Goal: Understand process/instructions: Learn how to perform a task or action

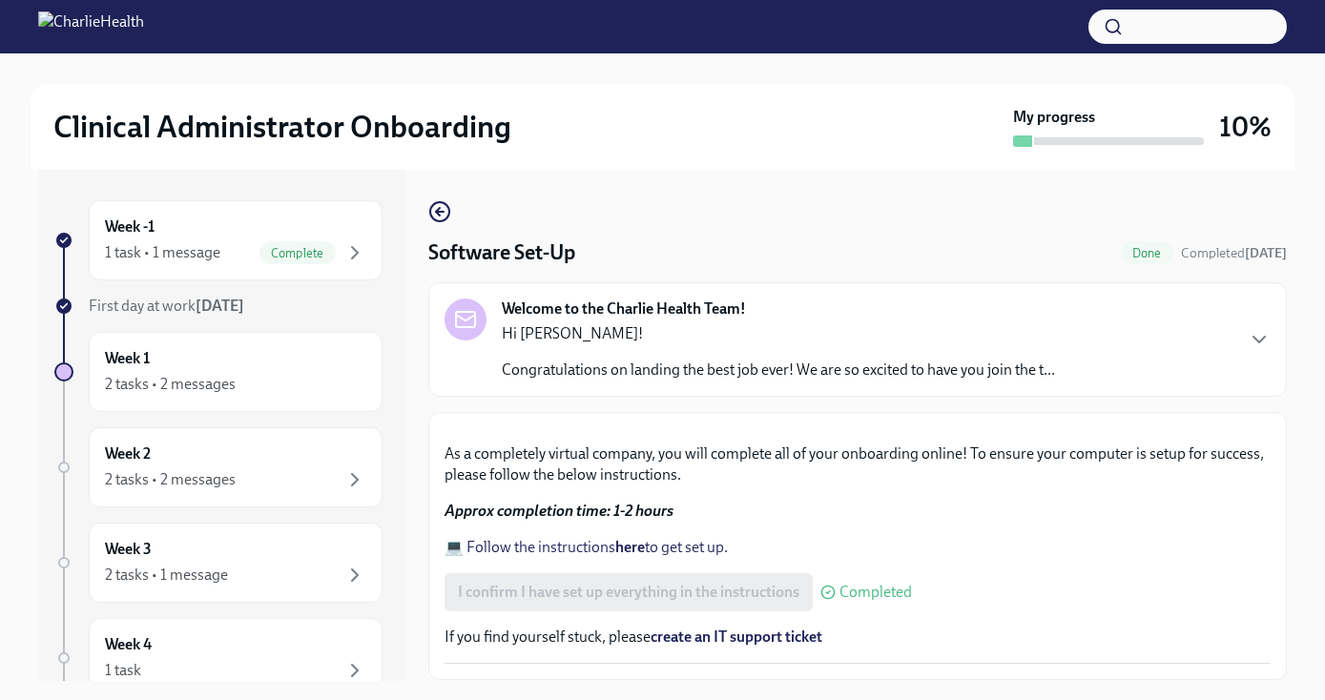
scroll to position [34, 0]
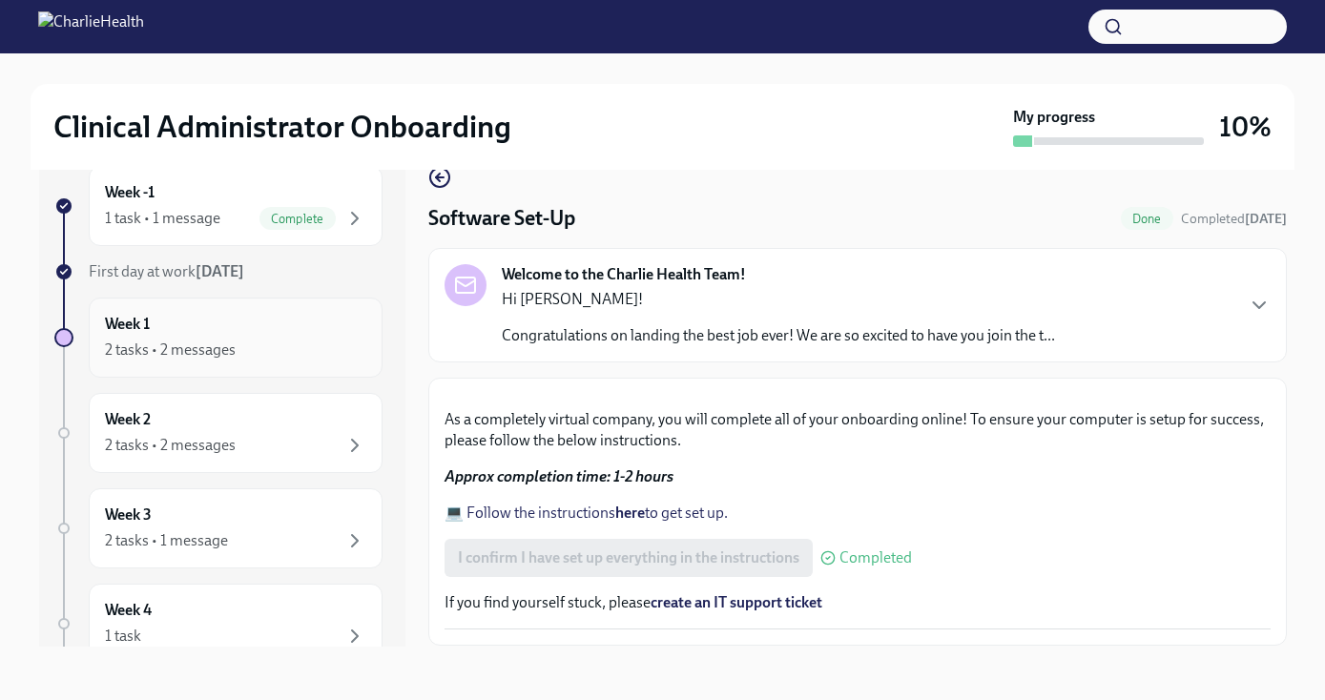
click at [257, 329] on div "Week 1 2 tasks • 2 messages" at bounding box center [235, 338] width 261 height 48
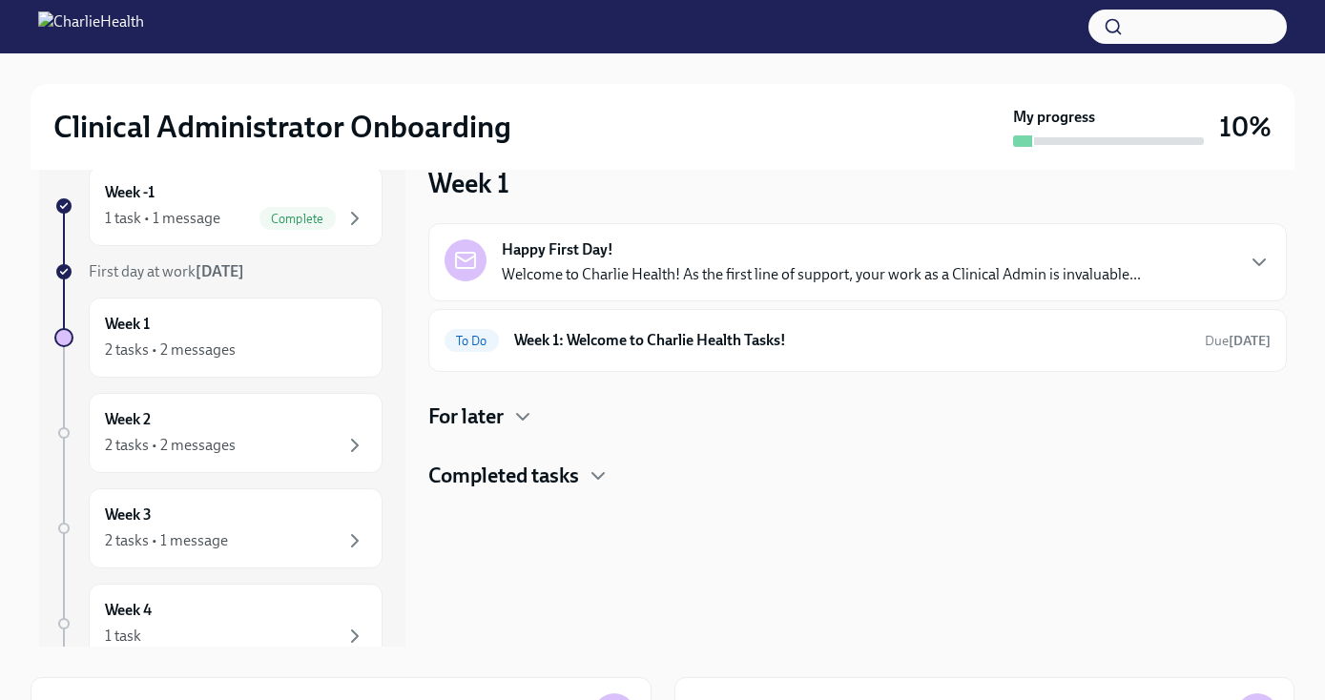
click at [581, 243] on strong "Happy First Day!" at bounding box center [558, 249] width 112 height 21
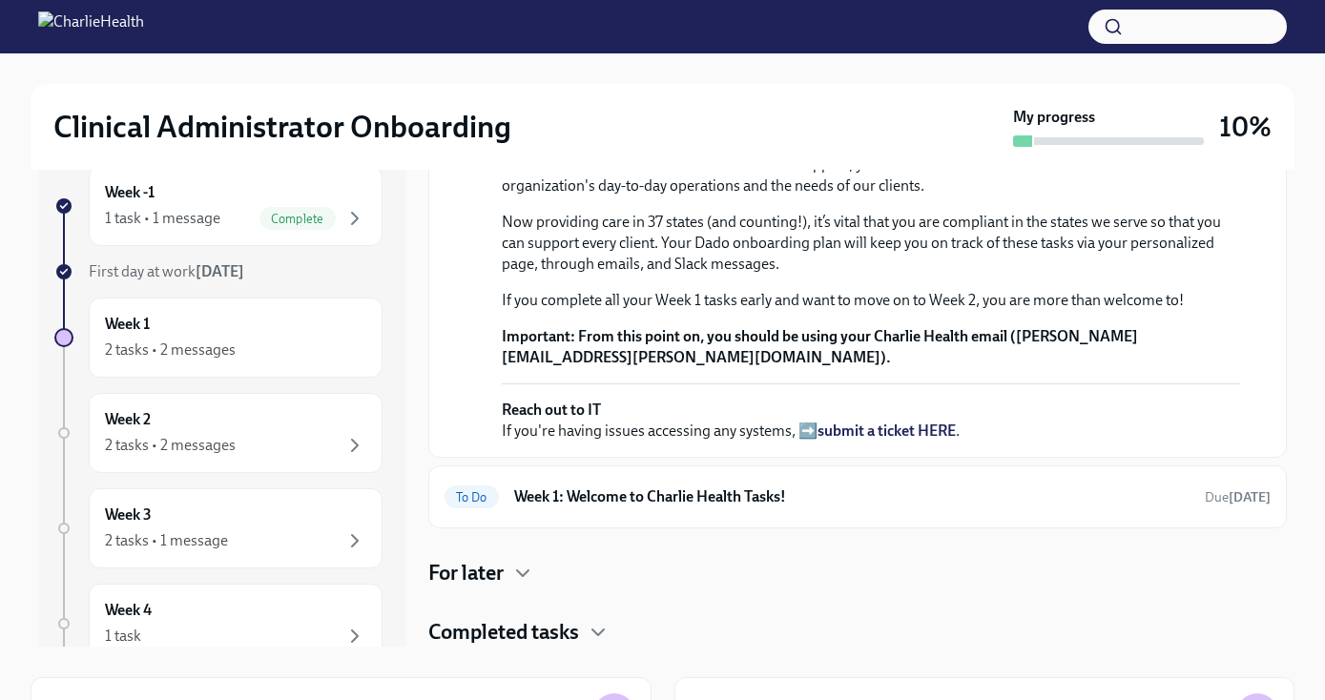
scroll to position [552, 0]
click at [590, 488] on h6 "Week 1: Welcome to Charlie Health Tasks!" at bounding box center [851, 496] width 675 height 21
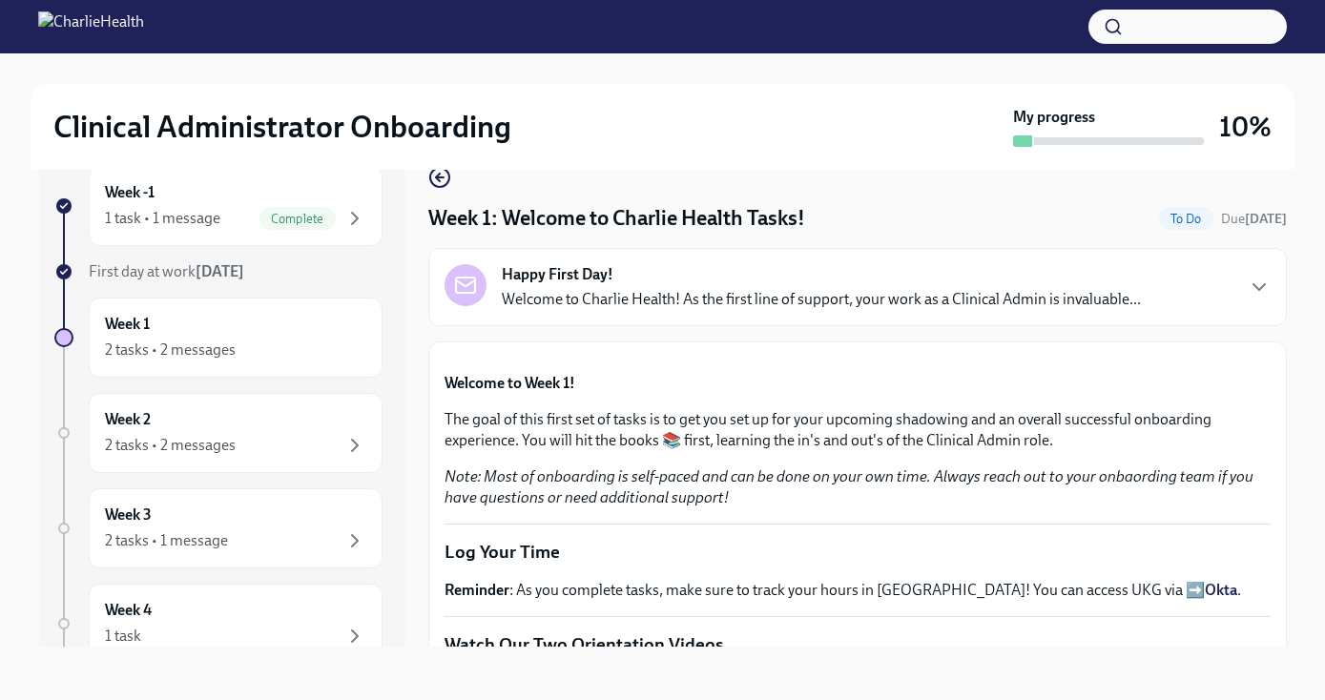
click at [415, 340] on div "Week -1 1 task • 1 message Complete First day at work [DATE] Week 1 2 tasks • 2…" at bounding box center [662, 390] width 1247 height 511
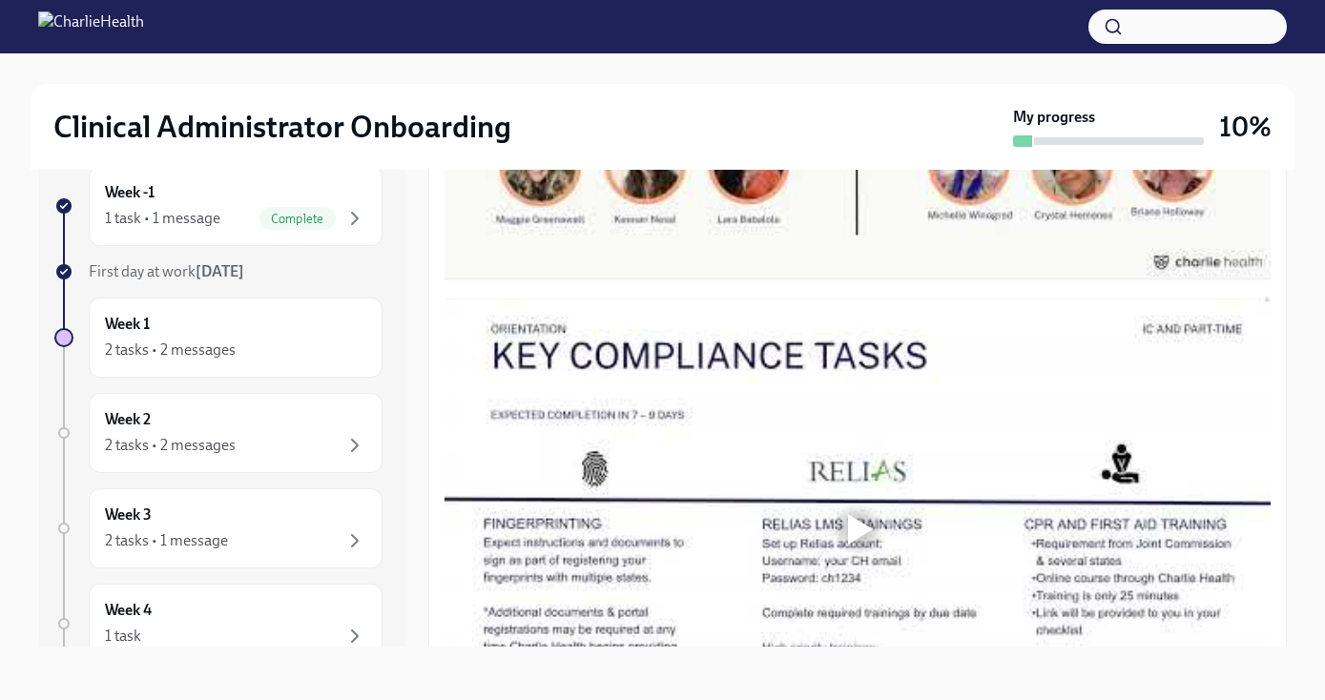
scroll to position [1005, 0]
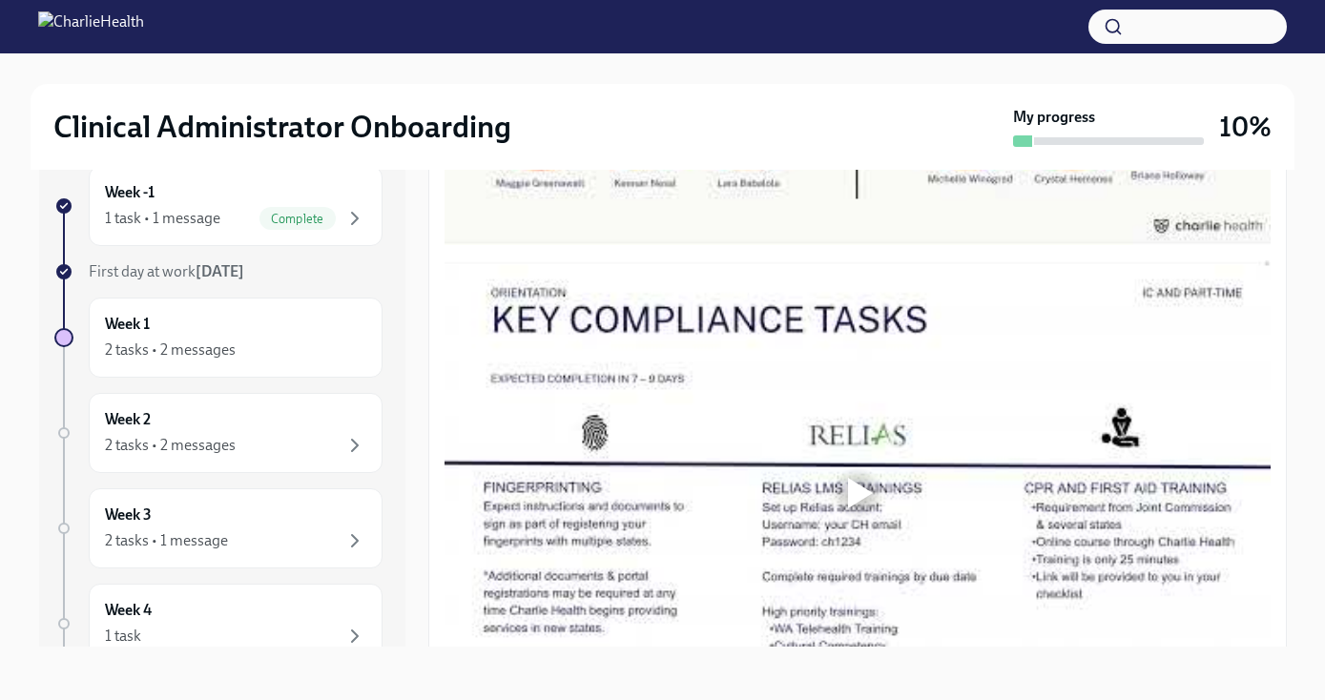
click at [734, 245] on div at bounding box center [857, 13] width 826 height 464
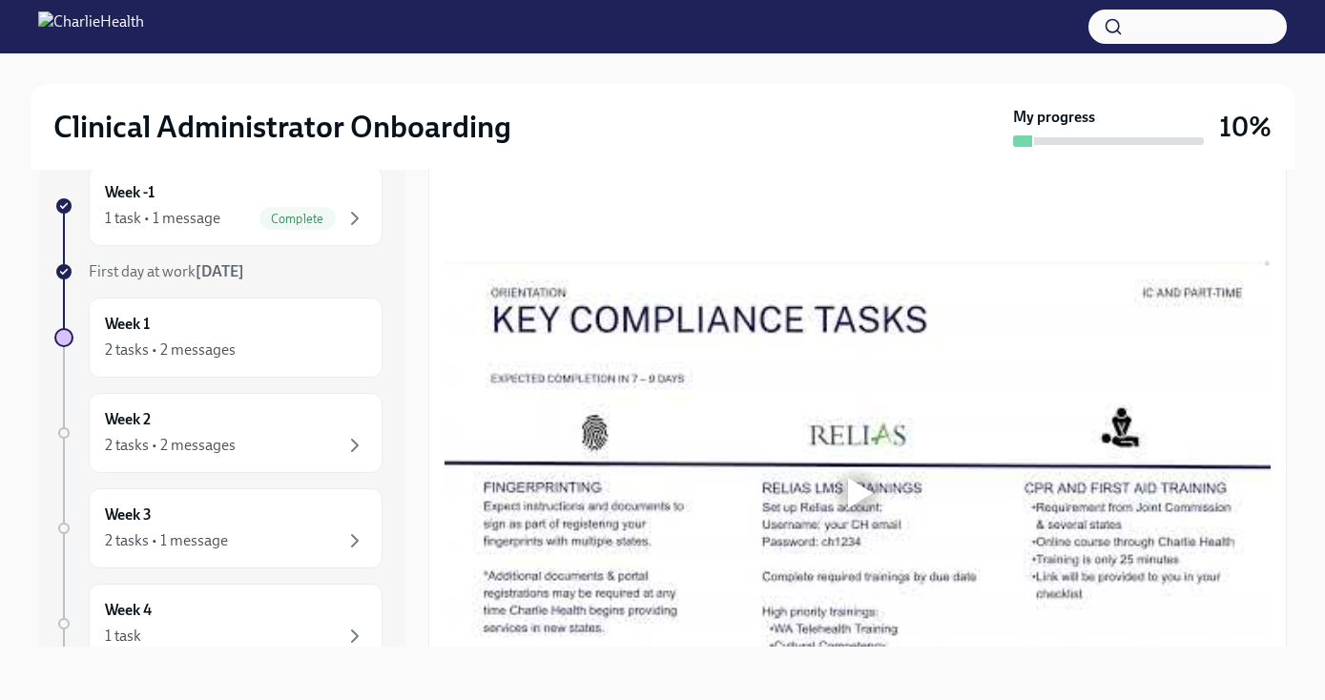
click at [411, 550] on div "Week -1 1 task • 1 message Complete First day at work [DATE] Week 1 2 tasks • 2…" at bounding box center [662, 390] width 1247 height 511
click at [424, 513] on div "Week -1 1 task • 1 message Complete First day at work [DATE] Week 1 2 tasks • 2…" at bounding box center [662, 390] width 1247 height 511
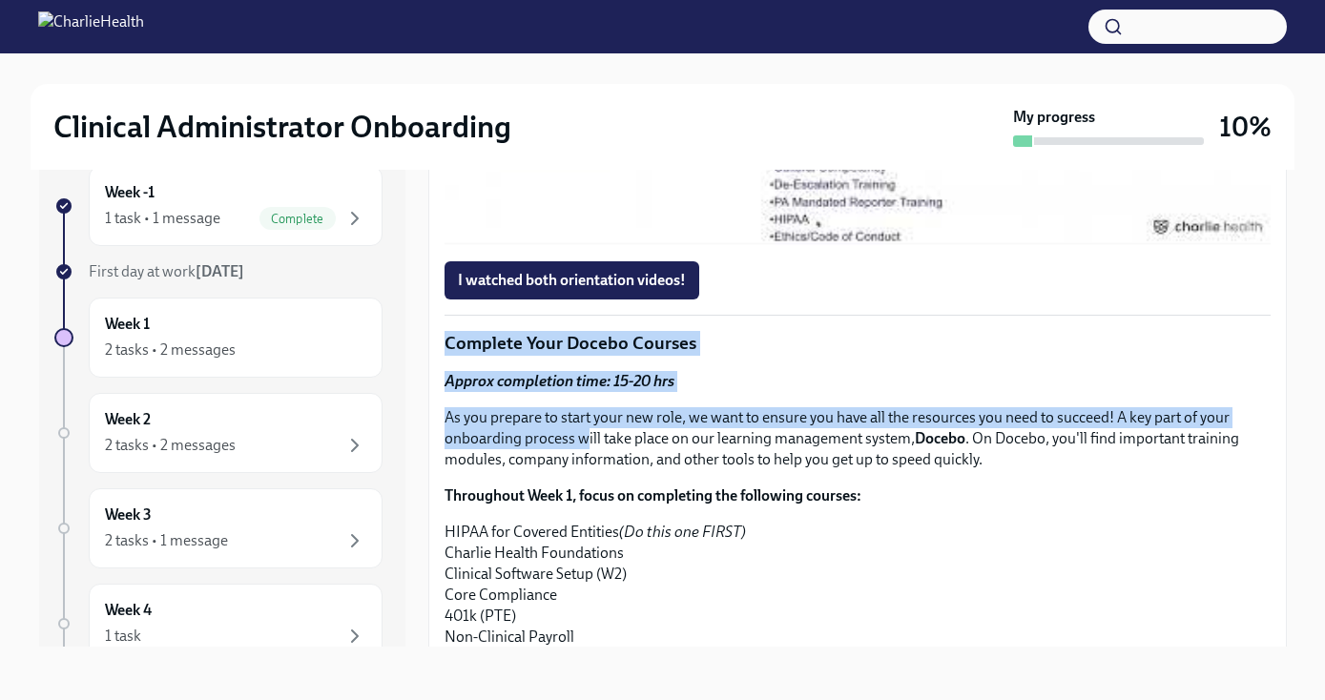
scroll to position [2164, 0]
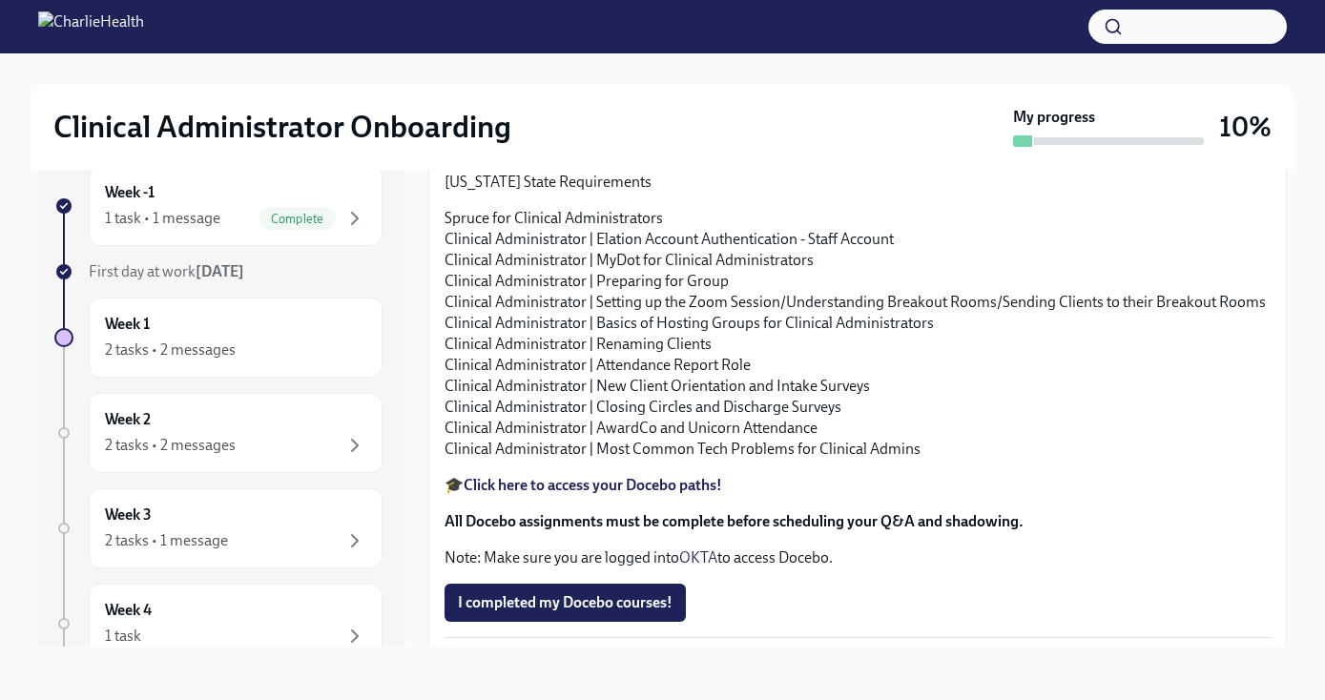
drag, startPoint x: 584, startPoint y: 192, endPoint x: 578, endPoint y: 688, distance: 495.9
click at [578, 688] on div "Clinical Administrator Onboarding My progress 10% Week -1 1 task • 1 message Co…" at bounding box center [662, 359] width 1325 height 681
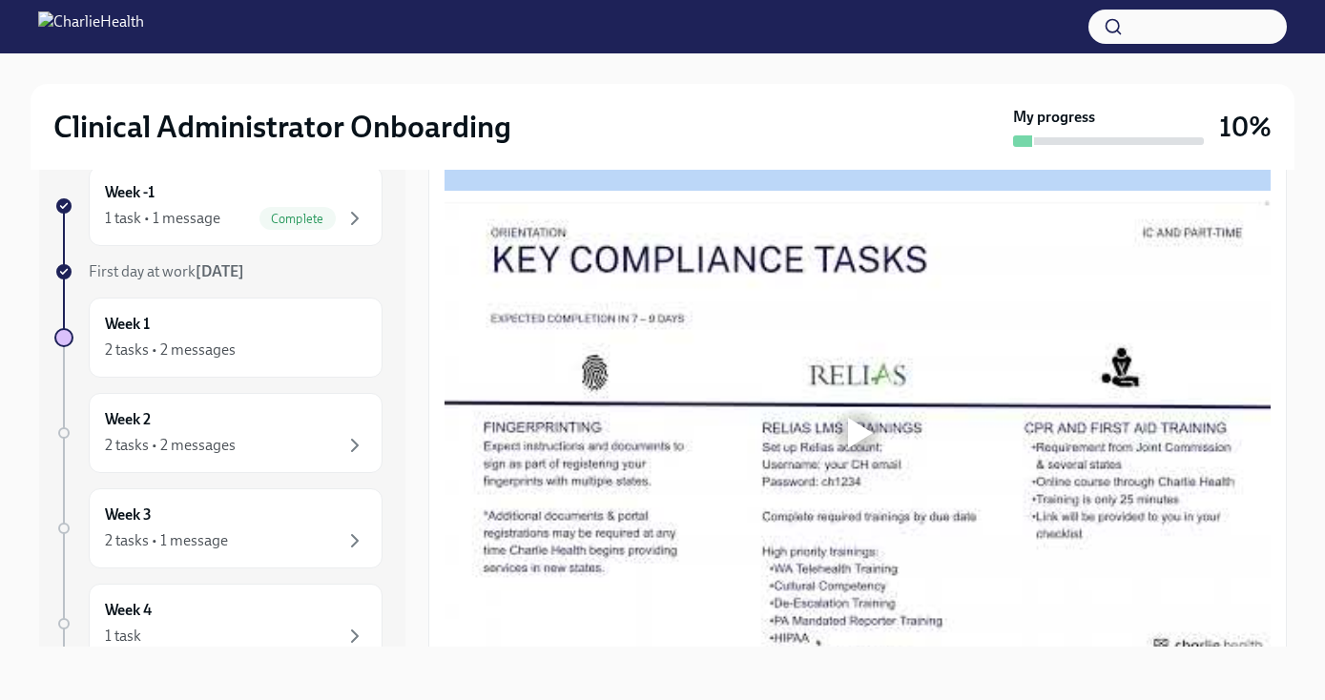
scroll to position [1062, 0]
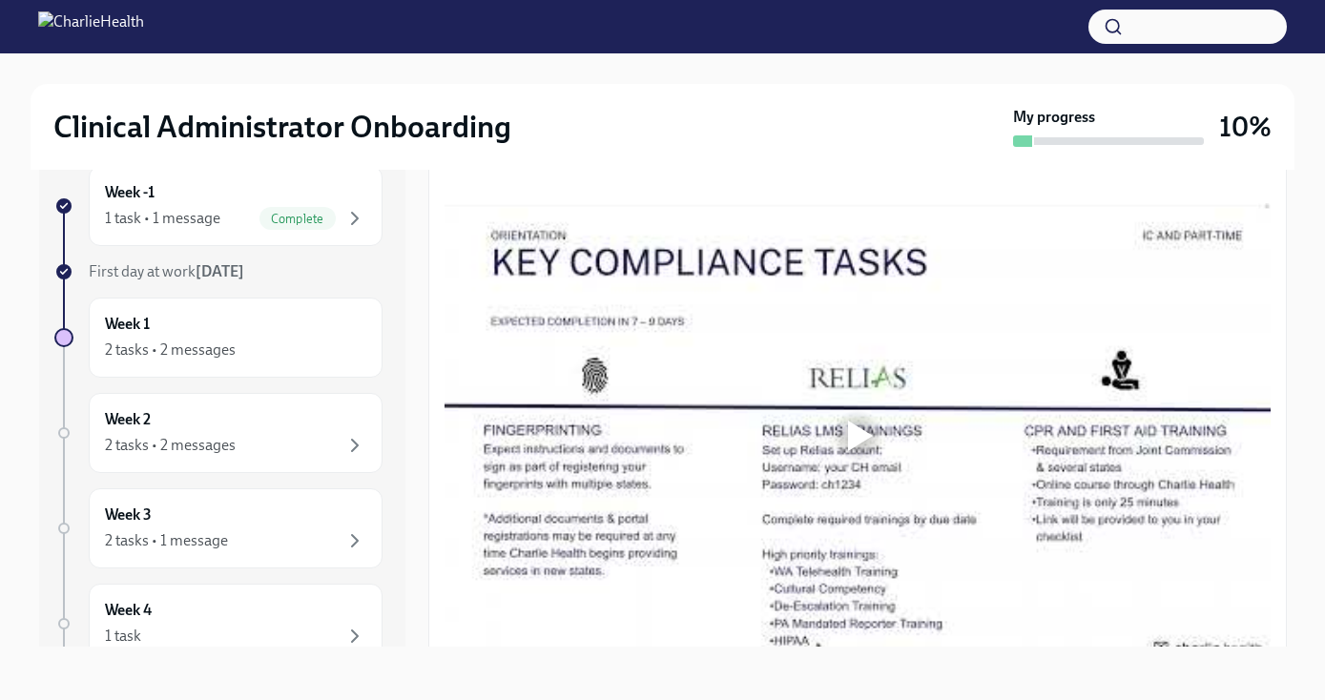
click at [671, 650] on div "Week -1 1 task • 1 message Complete First day at work [DATE] Week 1 2 tasks • 2…" at bounding box center [663, 406] width 1264 height 542
click at [870, 647] on div "Week -1 1 task • 1 message Complete First day at work [DATE] Week 1 2 tasks • 2…" at bounding box center [663, 406] width 1264 height 542
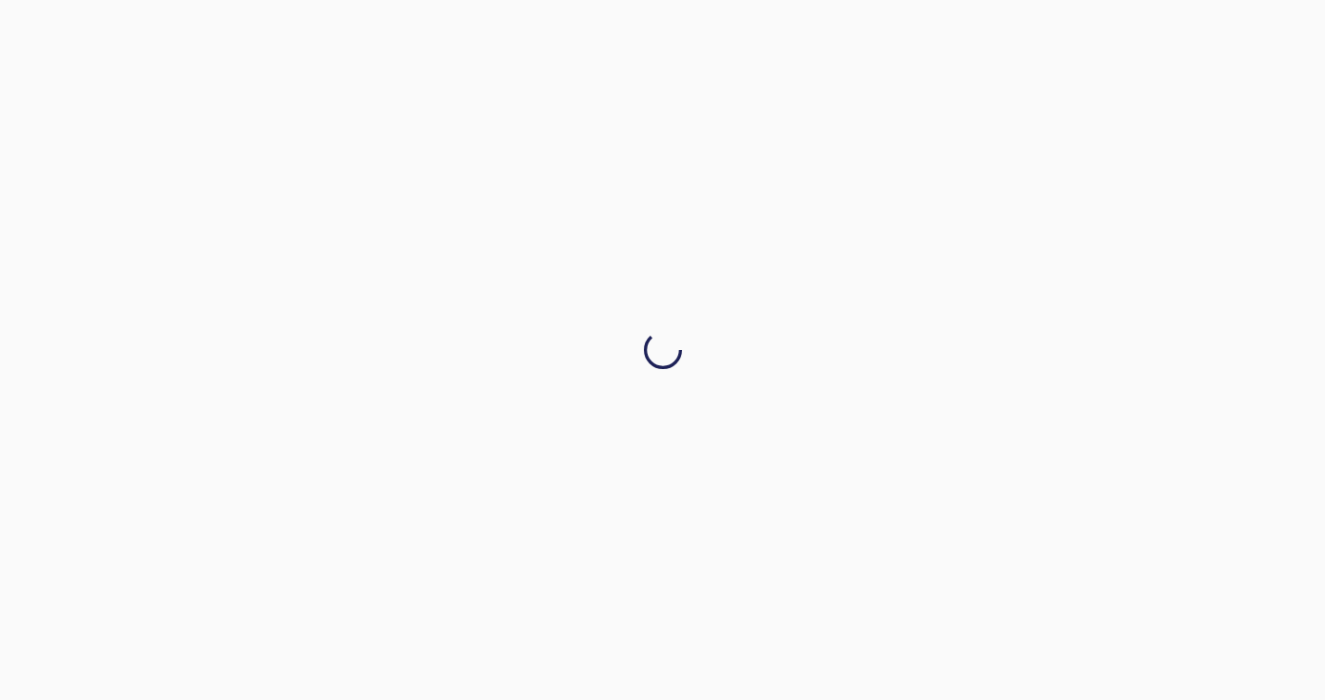
scroll to position [0, 0]
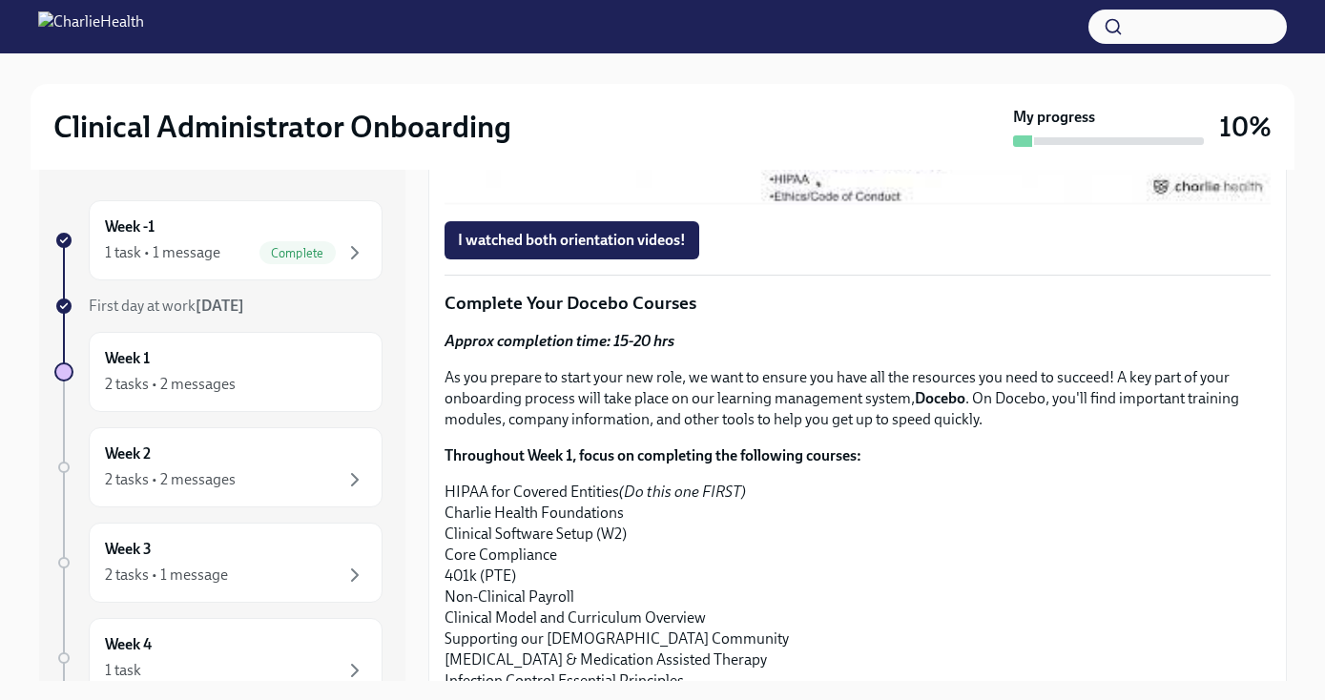
scroll to position [1602, 0]
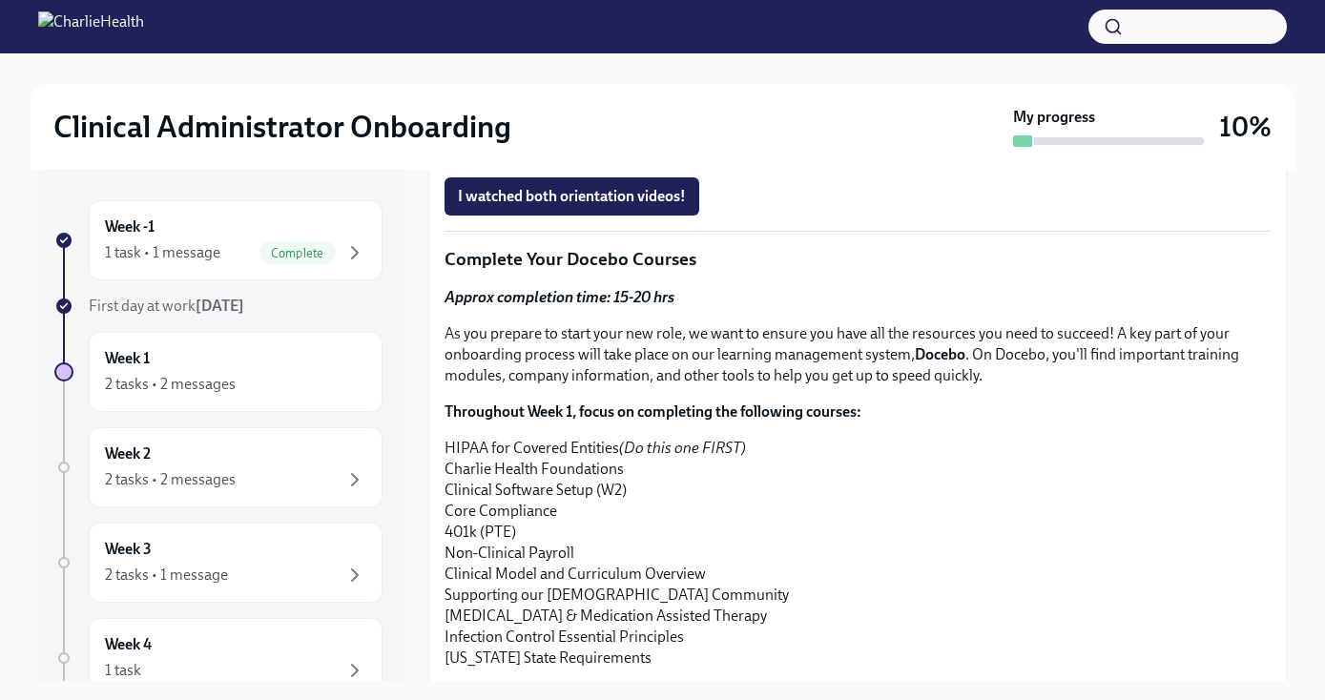
click at [858, 216] on div "I watched both orientation videos!" at bounding box center [857, 196] width 826 height 38
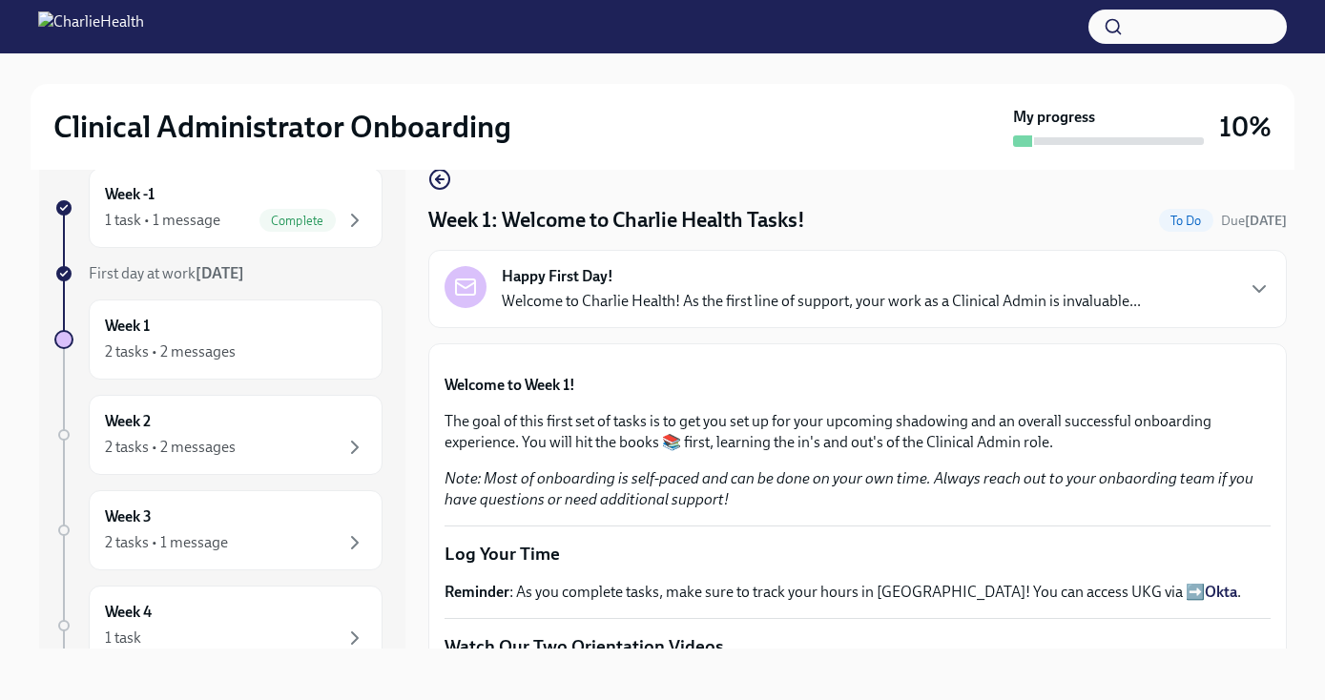
scroll to position [34, 0]
click at [415, 335] on div "Week -1 1 task • 1 message Complete First day at work [DATE] Week 1 2 tasks • 2…" at bounding box center [662, 390] width 1247 height 511
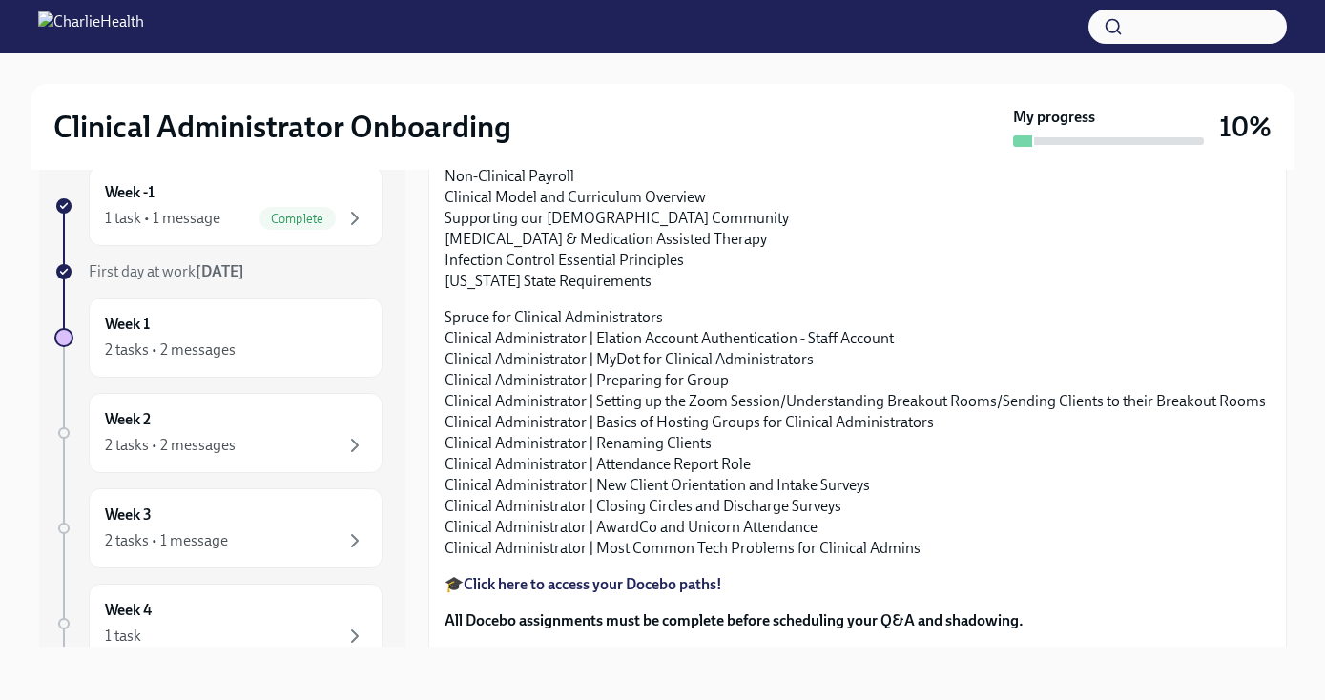
scroll to position [1945, 0]
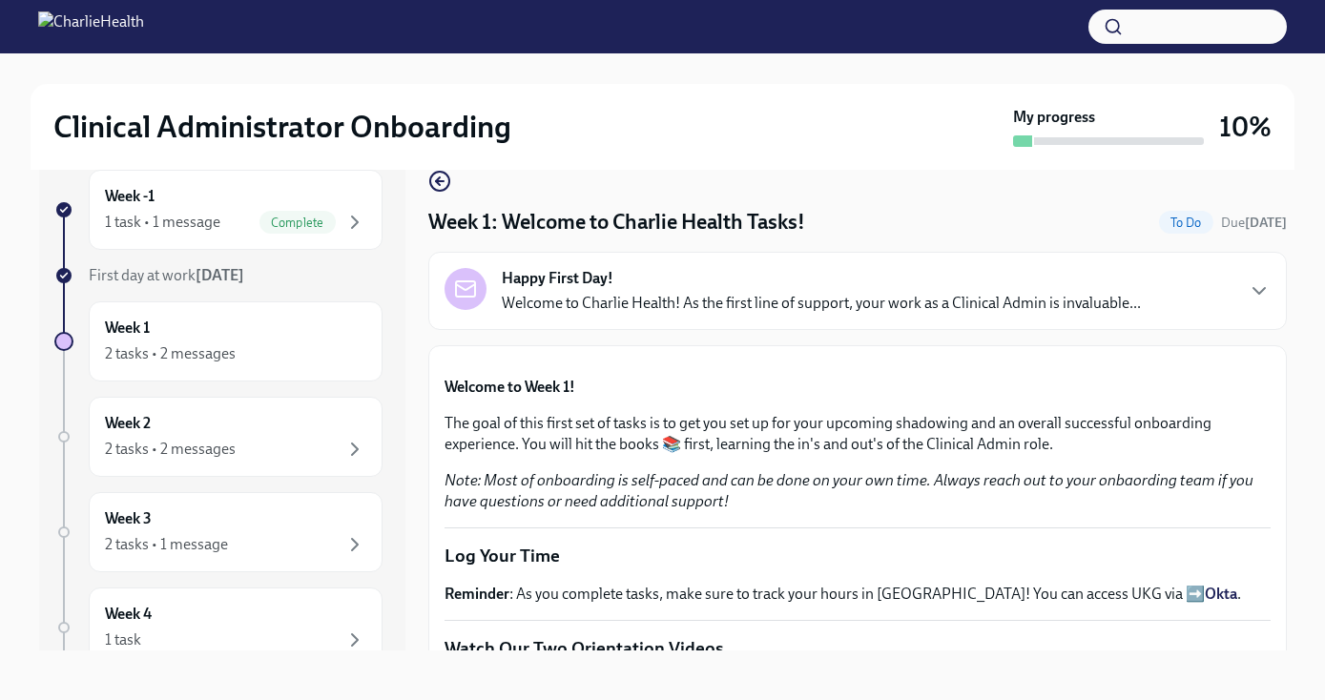
scroll to position [34, 0]
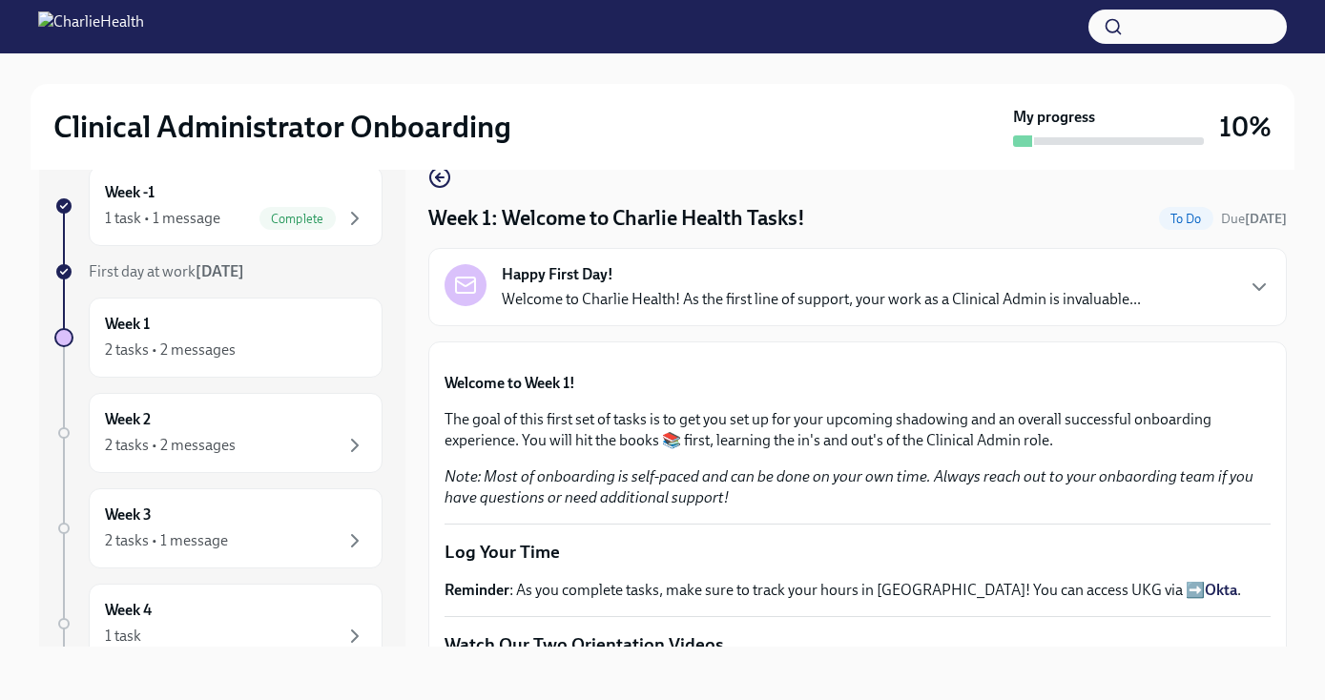
click at [420, 312] on div "Week -1 1 task • 1 message Complete First day at work [DATE] Week 1 2 tasks • 2…" at bounding box center [662, 390] width 1247 height 511
drag, startPoint x: 420, startPoint y: 317, endPoint x: 421, endPoint y: 306, distance: 10.5
click at [421, 316] on div "Week -1 1 task • 1 message Complete First day at work [DATE] Week 1 2 tasks • 2…" at bounding box center [662, 390] width 1247 height 511
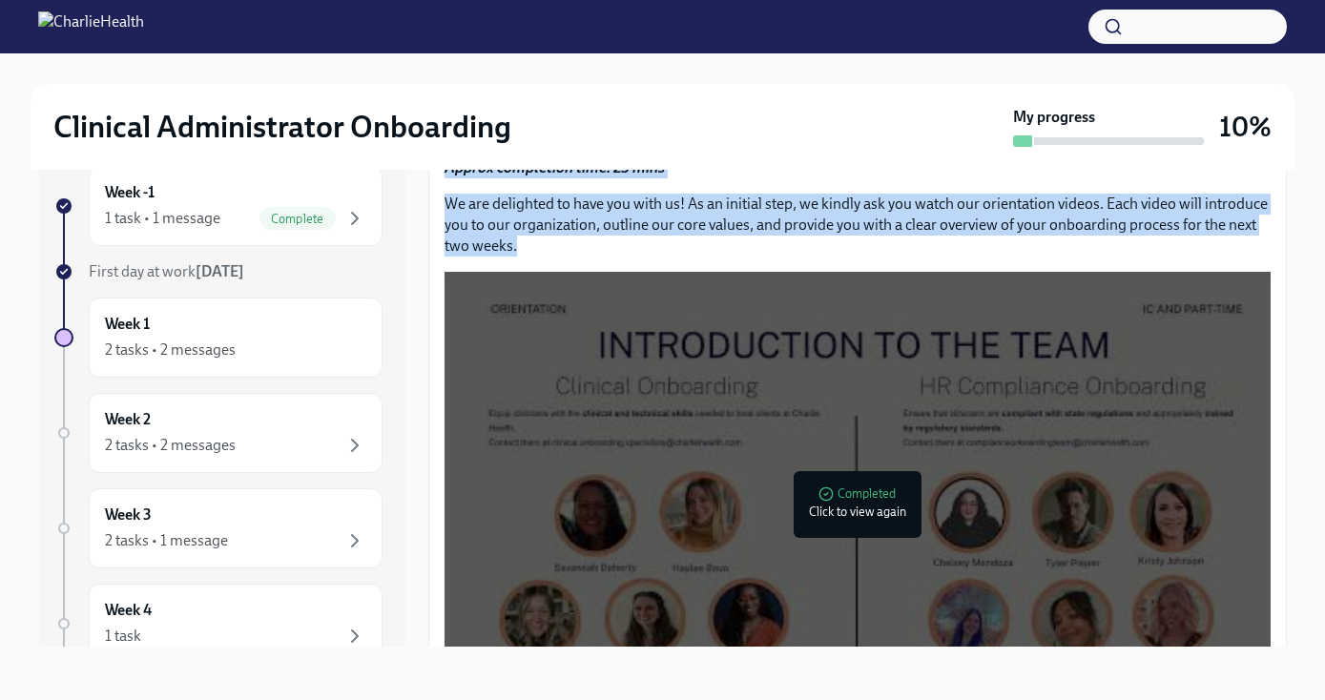
drag, startPoint x: 439, startPoint y: 327, endPoint x: 440, endPoint y: 664, distance: 336.6
click at [440, 664] on div "Week -1 1 task • 1 message Complete First day at work [DATE] Week 1 2 tasks • 2…" at bounding box center [663, 406] width 1264 height 542
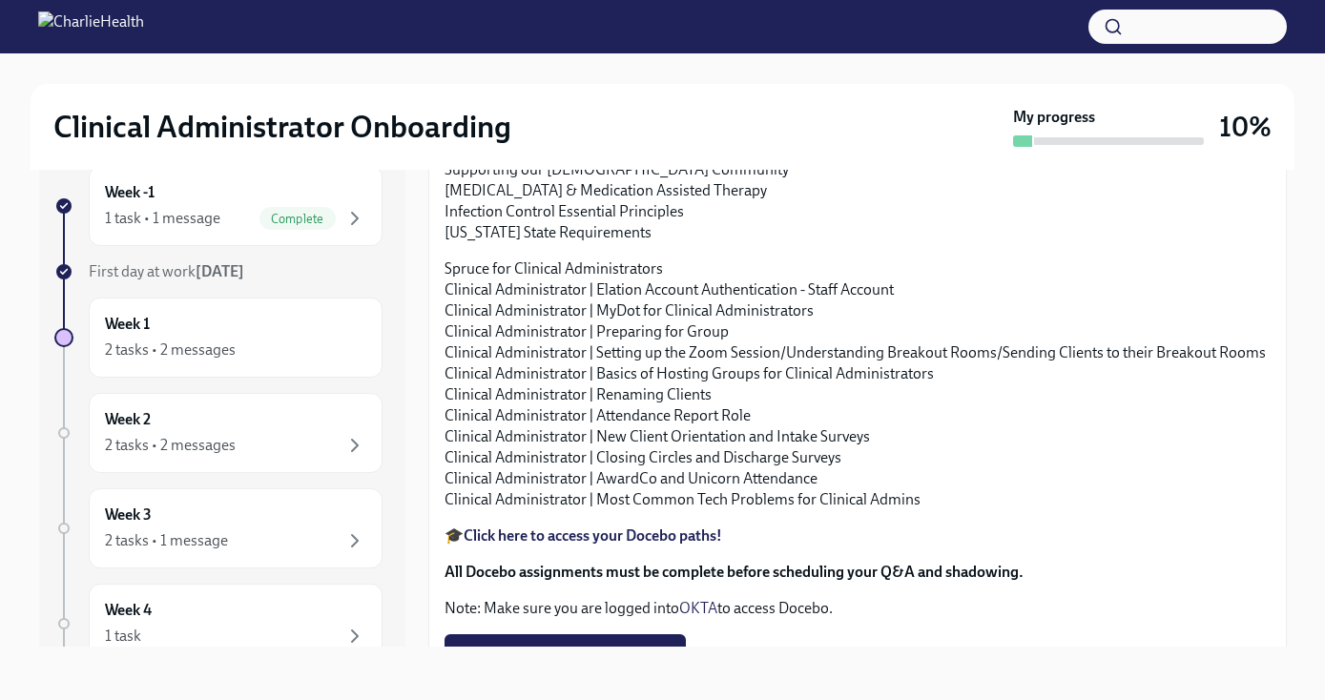
scroll to position [1964, 0]
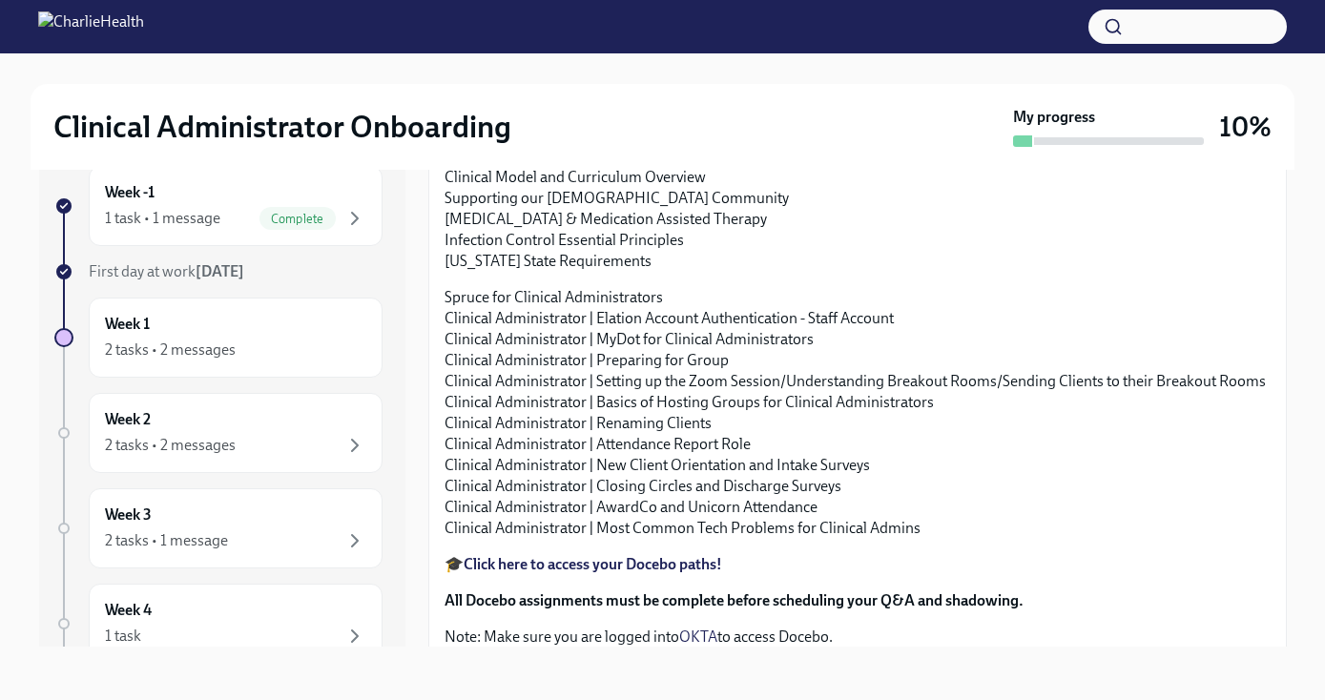
click at [1206, 272] on p "HIPAA for Covered Entities (Do this one FIRST) Charlie Health Foundations Clini…" at bounding box center [857, 156] width 826 height 231
click at [1238, 272] on p "HIPAA for Covered Entities (Do this one FIRST) Charlie Health Foundations Clini…" at bounding box center [857, 156] width 826 height 231
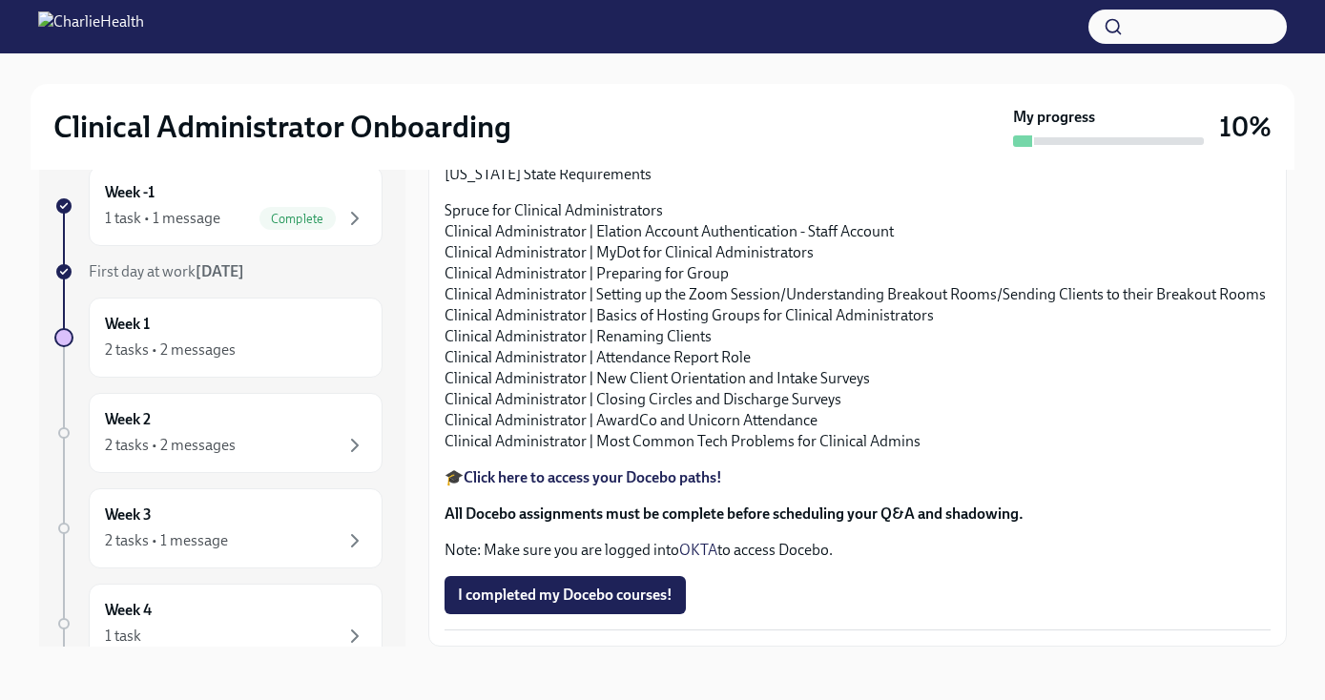
scroll to position [2188, 0]
